Goal: Find specific page/section: Find specific page/section

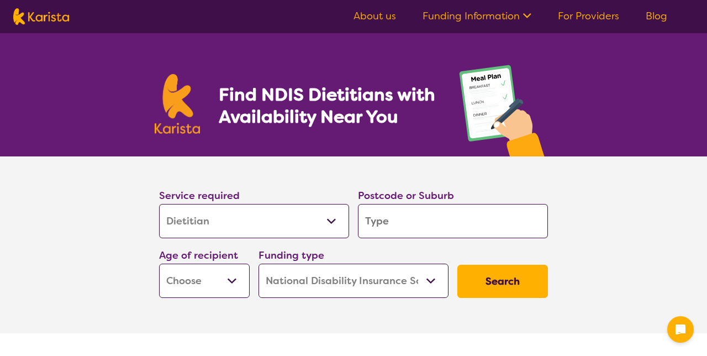
select select "Dietitian"
select select "NDIS"
select select "Dietitian"
select select "NDIS"
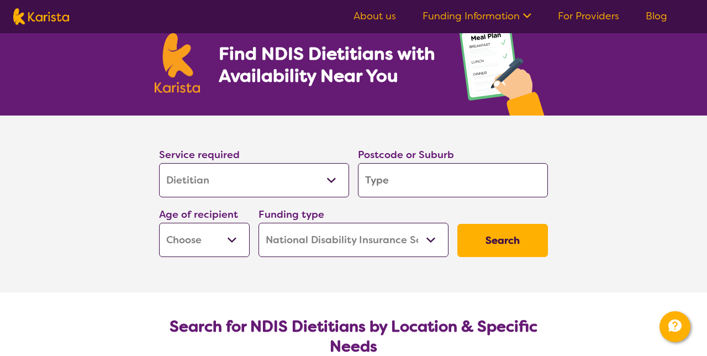
scroll to position [41, 0]
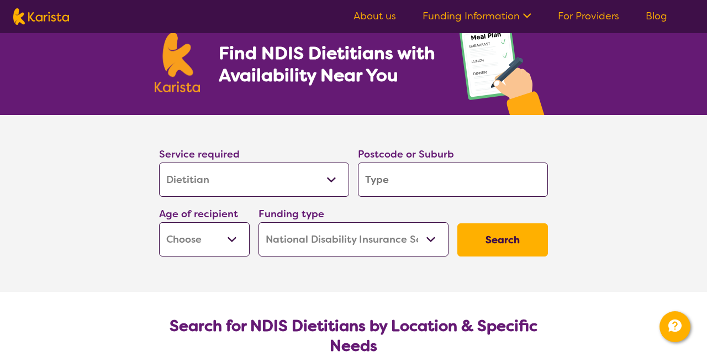
click at [428, 187] on input "search" at bounding box center [453, 179] width 190 height 34
type input "5"
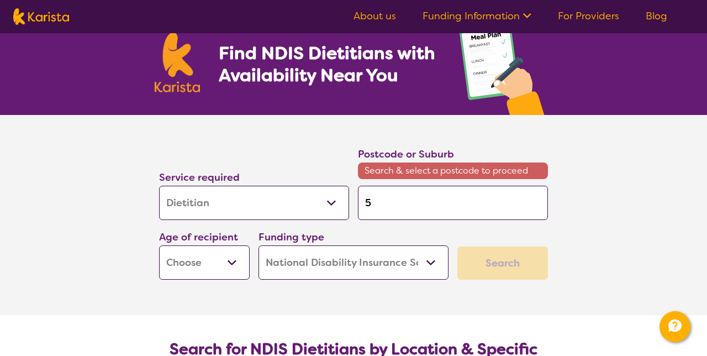
type input "51"
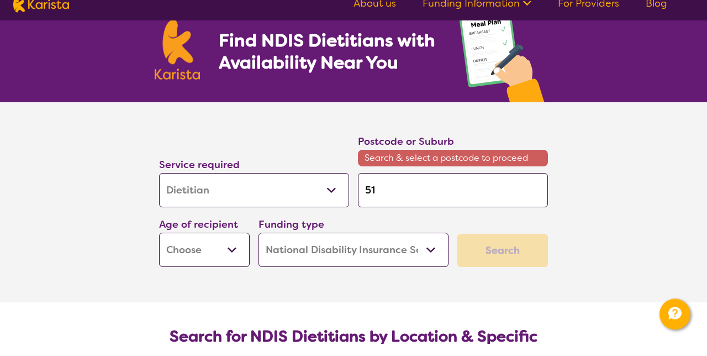
type input "511"
type input "5113"
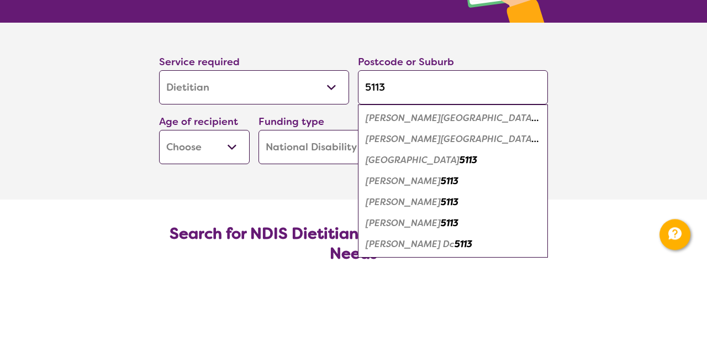
type input "5113"
click at [441, 279] on em "[PERSON_NAME]" at bounding box center [403, 273] width 75 height 12
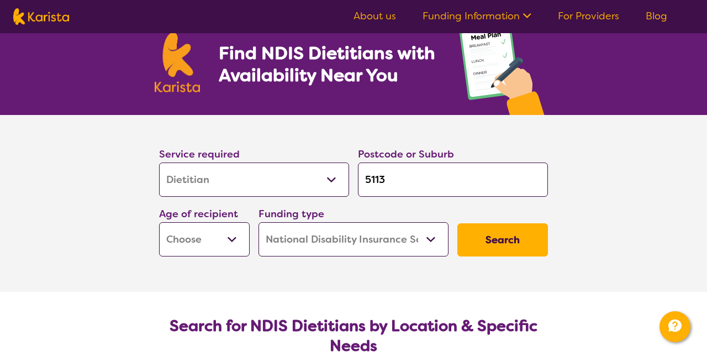
click at [234, 256] on select "Early Childhood - 0 to 9 Child - 10 to 11 Adolescent - 12 to 17 Adult - 18 to 6…" at bounding box center [204, 239] width 91 height 34
select select "EC"
click at [431, 256] on select "Home Care Package (HCP) National Disability Insurance Scheme (NDIS) I don't know" at bounding box center [353, 239] width 190 height 34
click at [498, 256] on button "Search" at bounding box center [502, 239] width 91 height 33
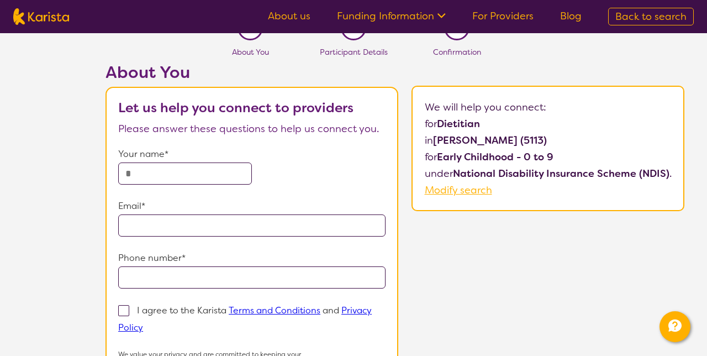
scroll to position [25, 0]
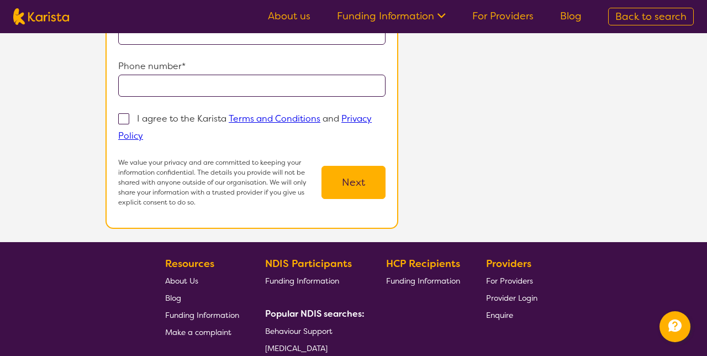
select select "Dietitian"
select select "EC"
select select "NDIS"
select select "Dietitian"
select select "EC"
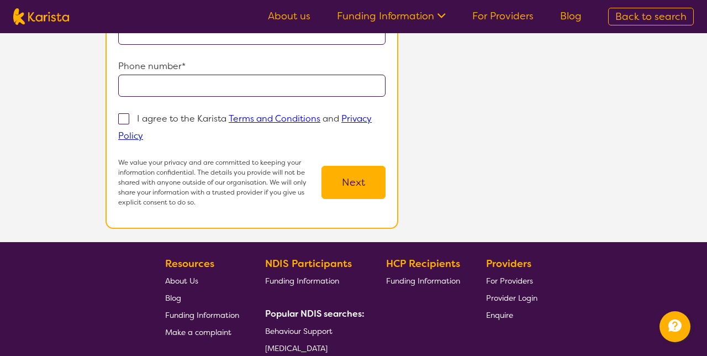
select select "NDIS"
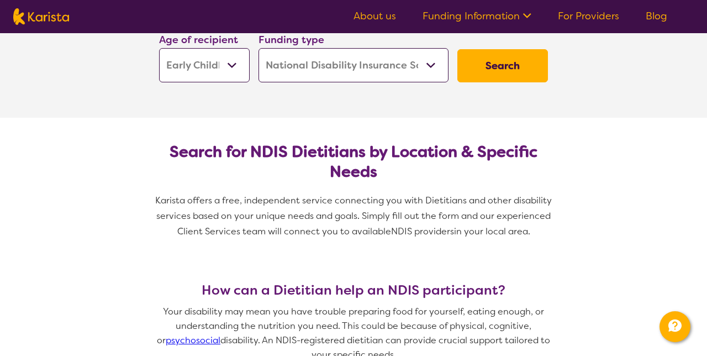
scroll to position [44, 0]
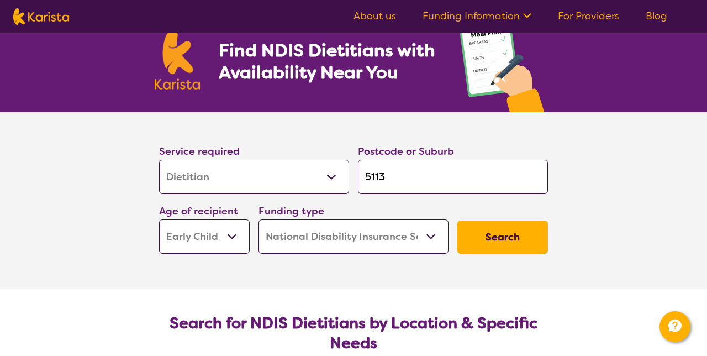
click at [558, 23] on link "For Providers" at bounding box center [588, 15] width 61 height 13
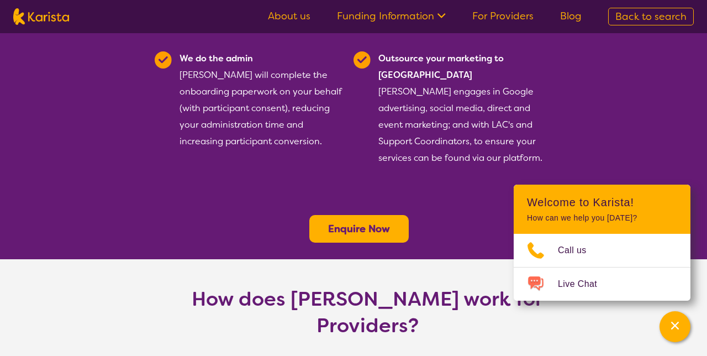
scroll to position [382, 0]
